Goal: Information Seeking & Learning: Learn about a topic

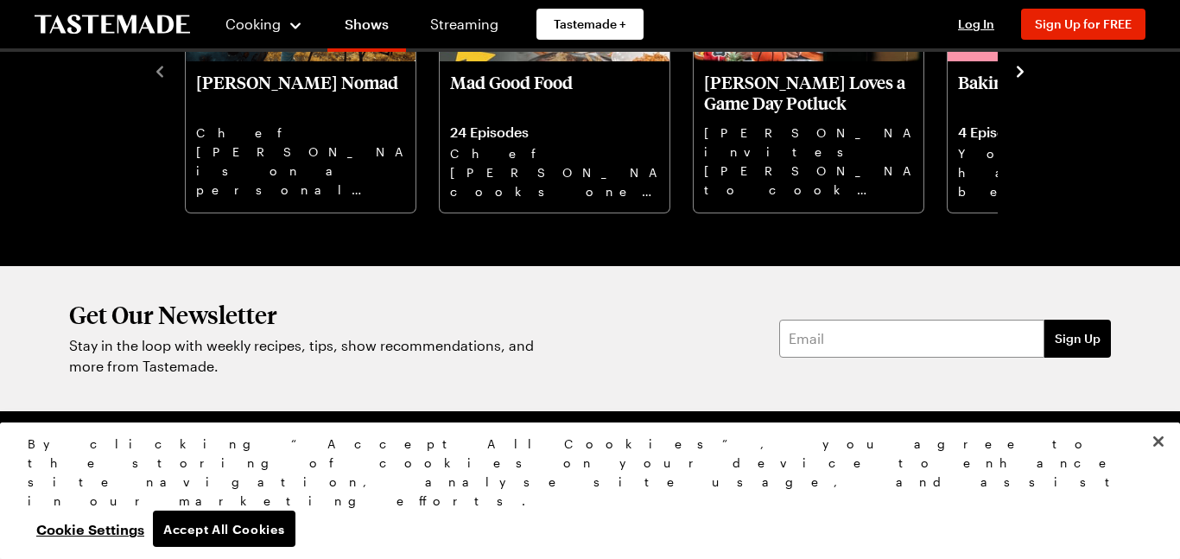
scroll to position [2480, 0]
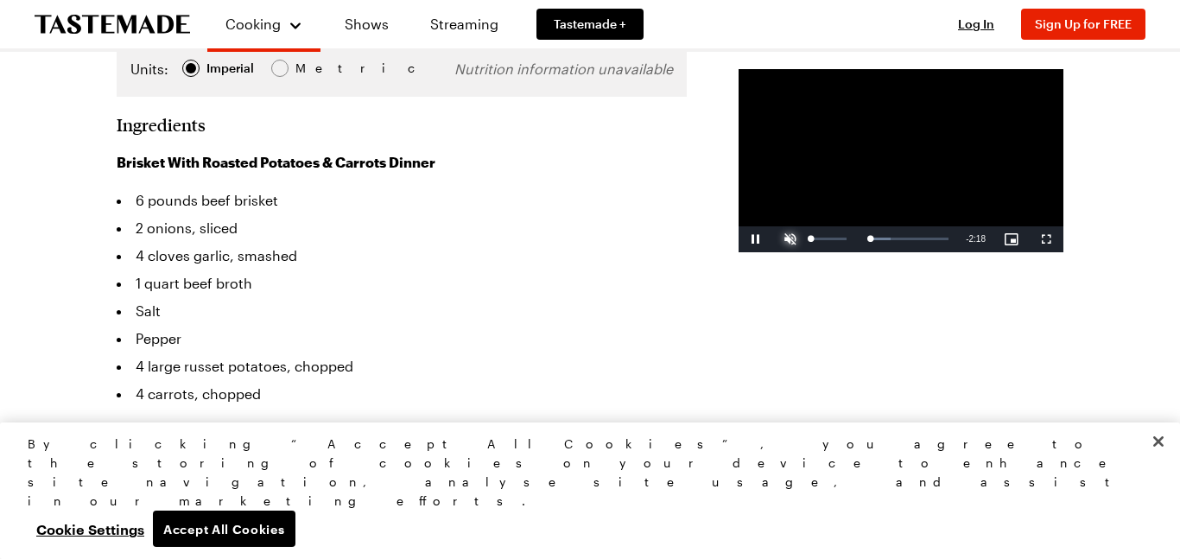
click at [773, 239] on span "Video Player" at bounding box center [790, 239] width 35 height 0
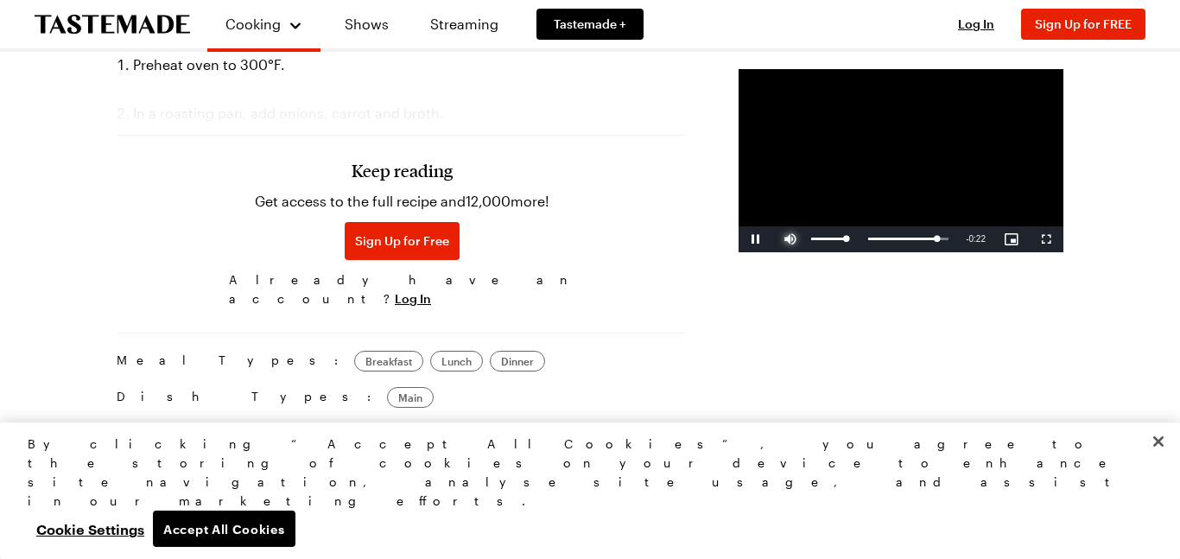
scroll to position [1858, 0]
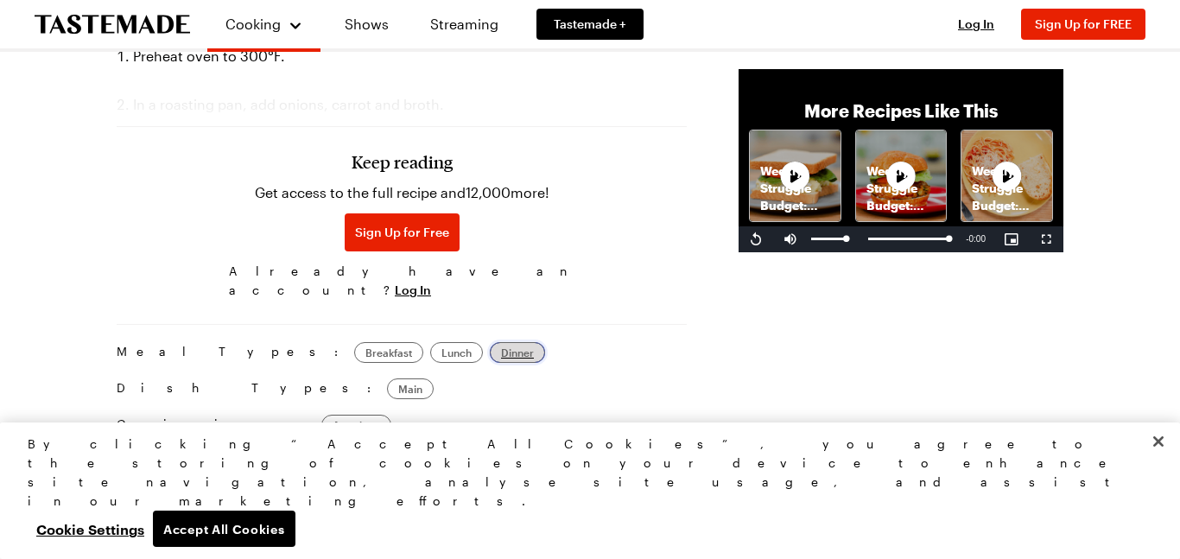
click at [501, 348] on span "Dinner" at bounding box center [517, 352] width 33 height 17
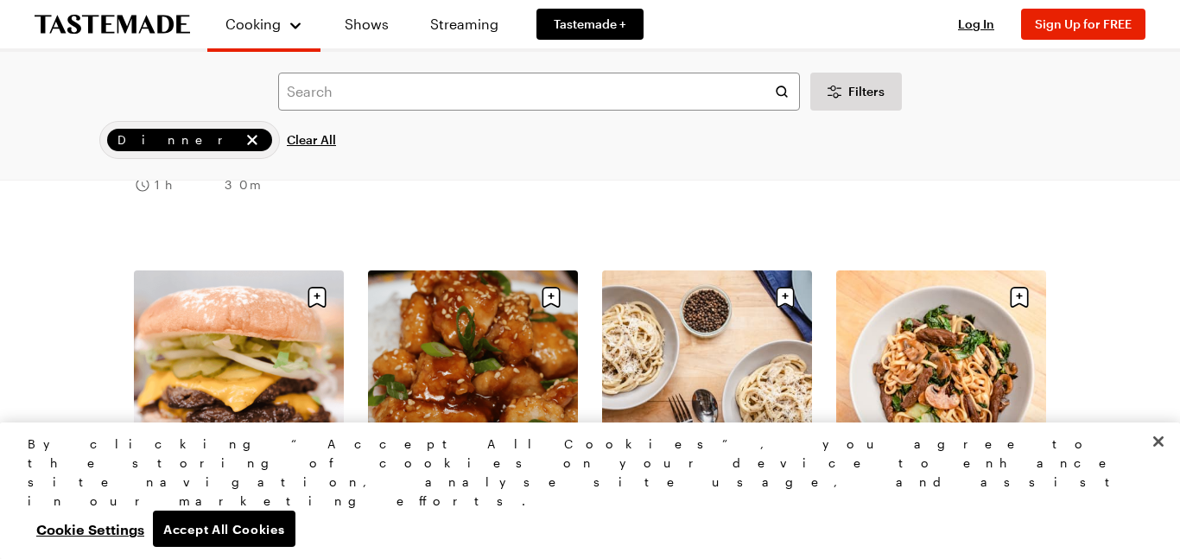
scroll to position [1504, 0]
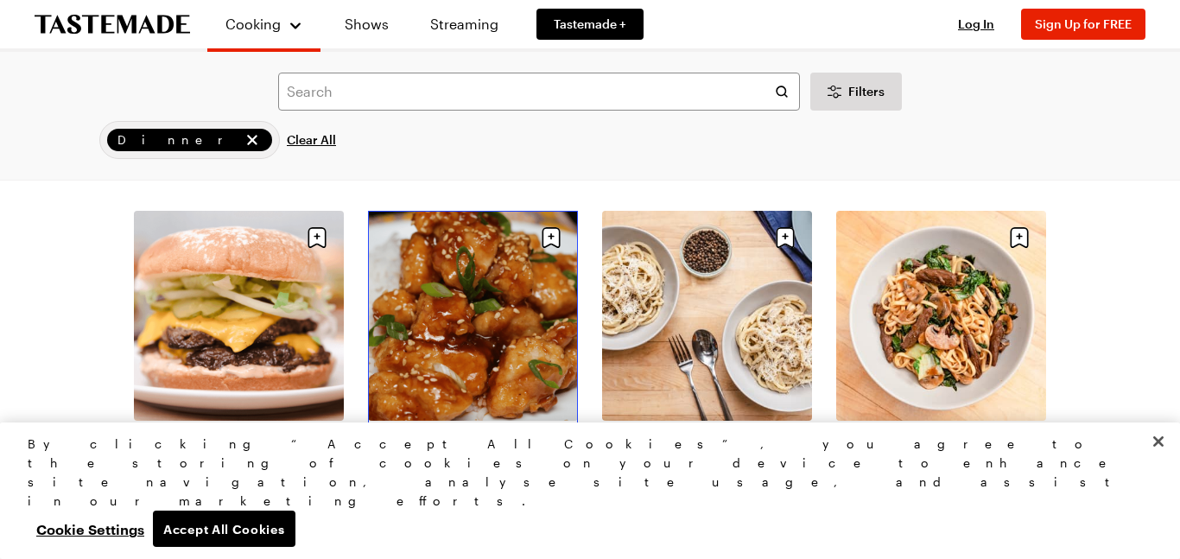
click at [417, 428] on link "3-Ingredient Orange Chicken" at bounding box center [473, 436] width 210 height 17
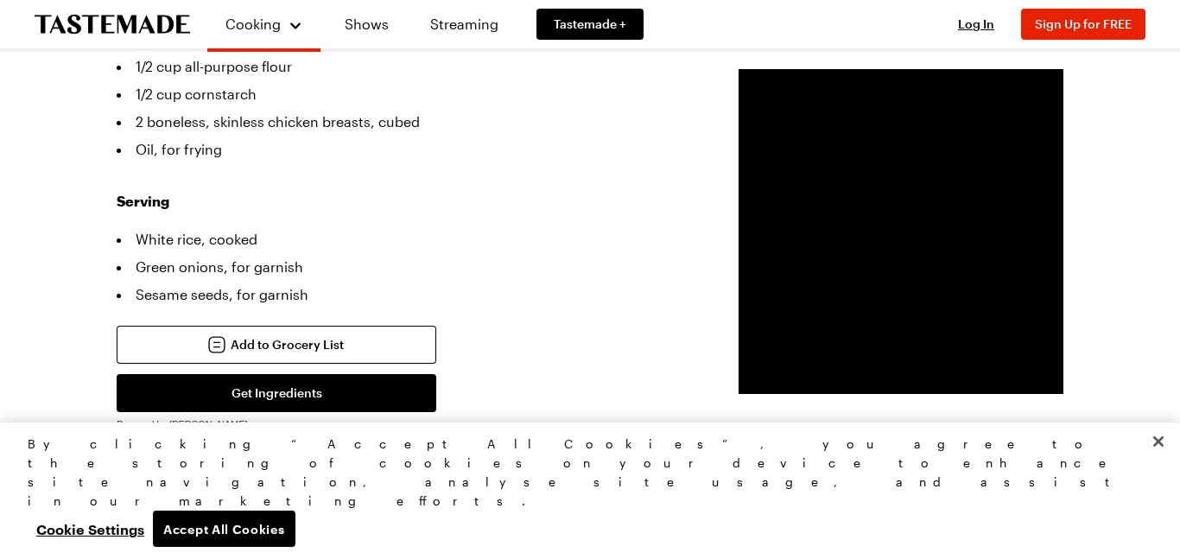
scroll to position [659, 0]
